Goal: Information Seeking & Learning: Learn about a topic

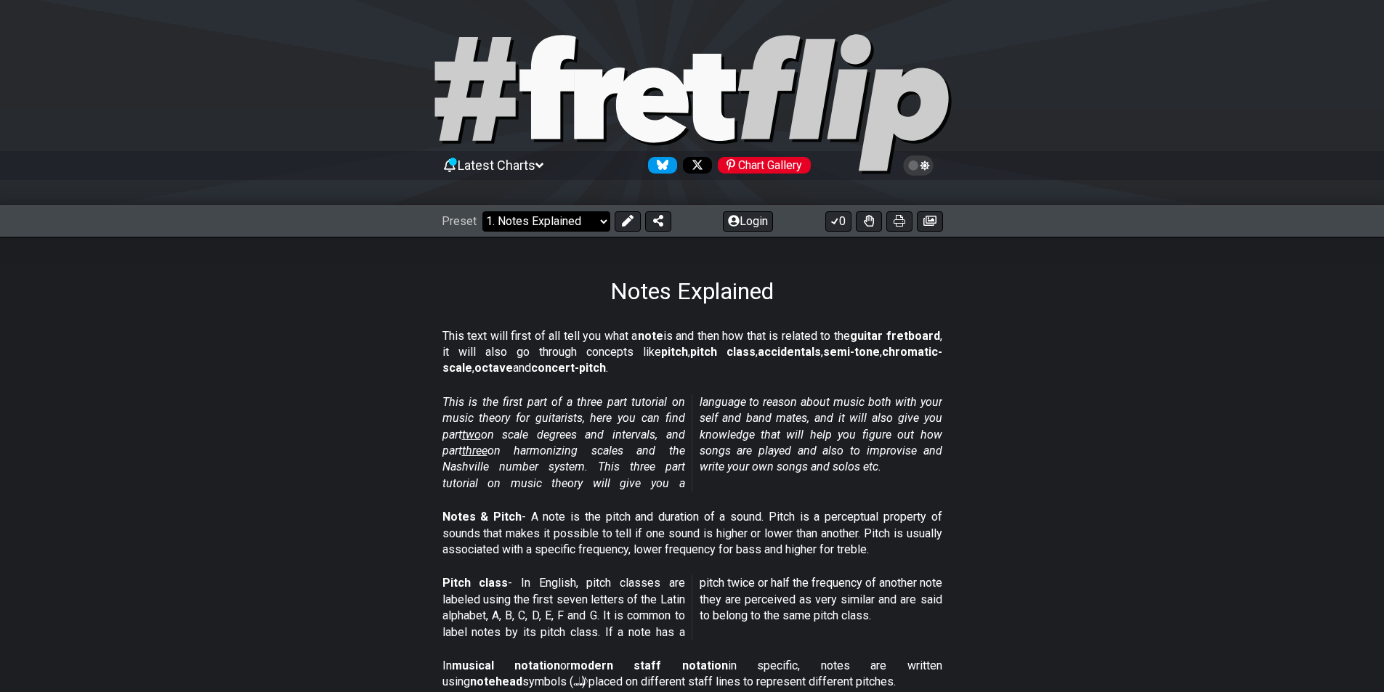
click at [590, 219] on select "Welcome to #fretflip! Initial Preset Custom Preset Minor Pentatonic Major Penta…" at bounding box center [546, 221] width 128 height 20
click at [1039, 466] on section "This is the first part of a three part tutorial on music theory for guitarists,…" at bounding box center [692, 446] width 1384 height 115
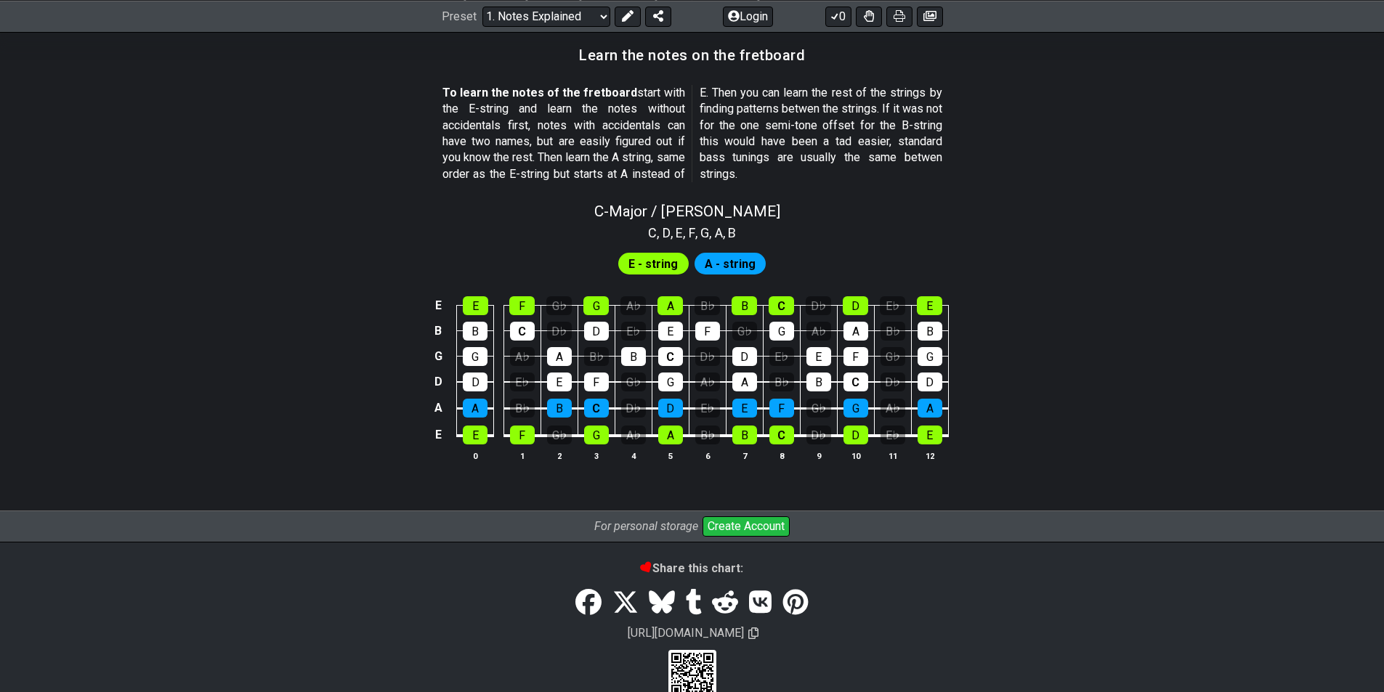
scroll to position [1329, 0]
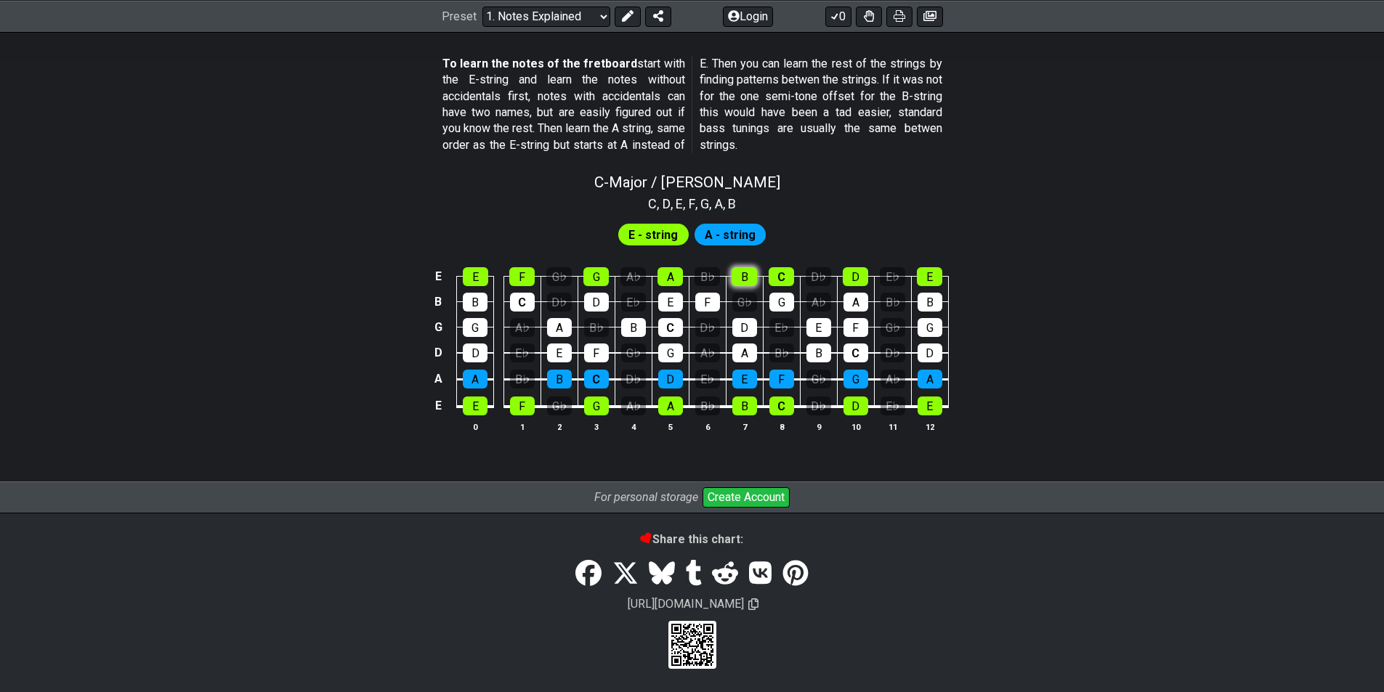
scroll to position [1261, 0]
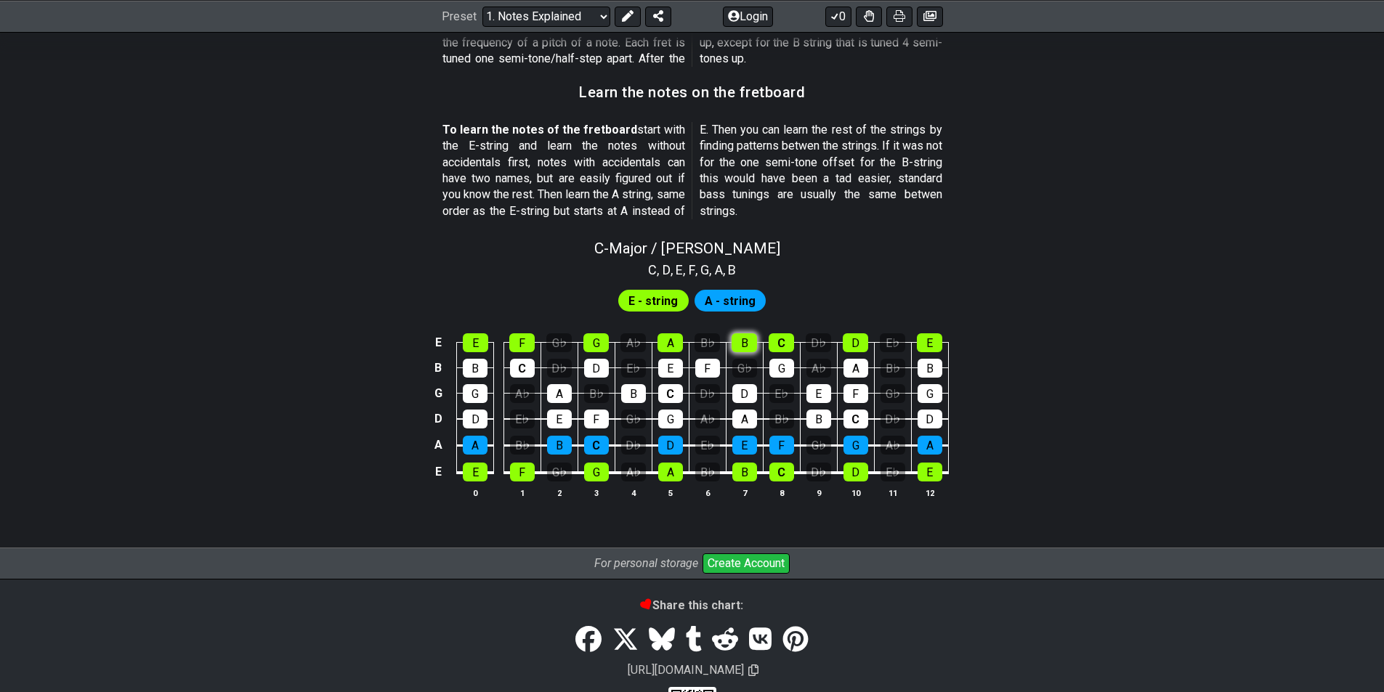
click at [750, 272] on div "C - Major / Ionian C , D , E , F , G , A , B E - string A - string E E F G♭ G A…" at bounding box center [692, 375] width 1384 height 288
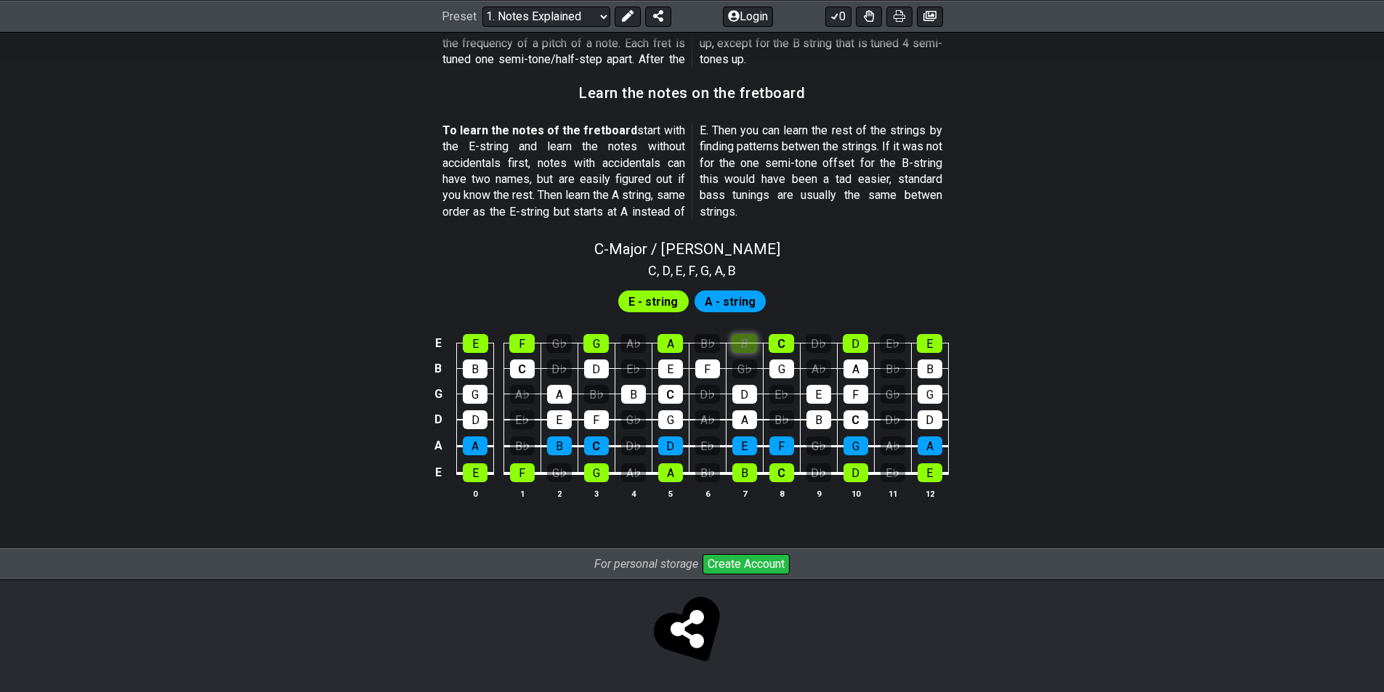
click at [754, 341] on div "B" at bounding box center [744, 343] width 25 height 19
click at [666, 341] on div "A" at bounding box center [670, 343] width 25 height 19
